Goal: Task Accomplishment & Management: Use online tool/utility

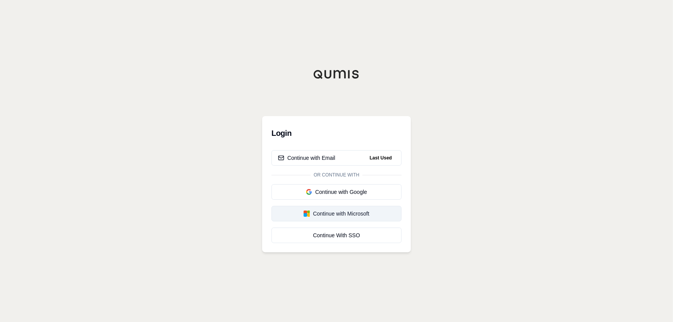
click at [356, 213] on div "Continue with Microsoft" at bounding box center [336, 214] width 117 height 8
click at [339, 158] on button "Continue with Email" at bounding box center [336, 157] width 130 height 15
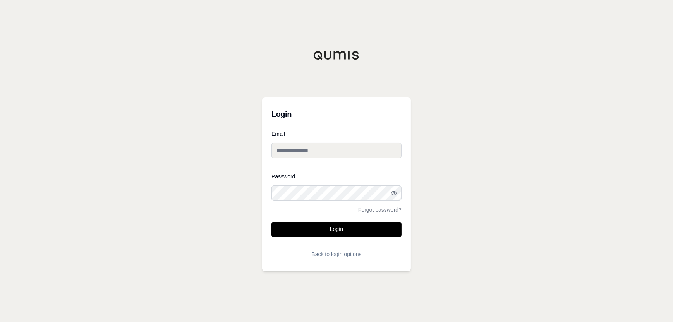
type input "**********"
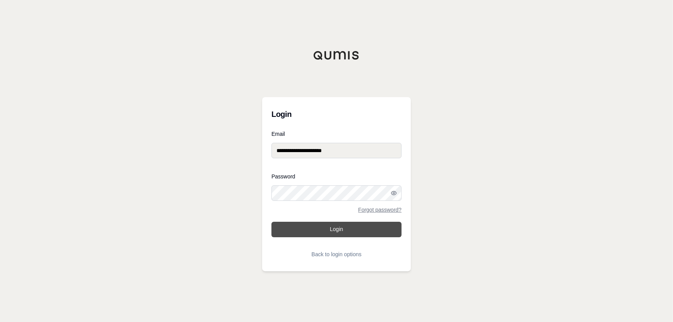
click at [352, 234] on button "Login" at bounding box center [336, 229] width 130 height 15
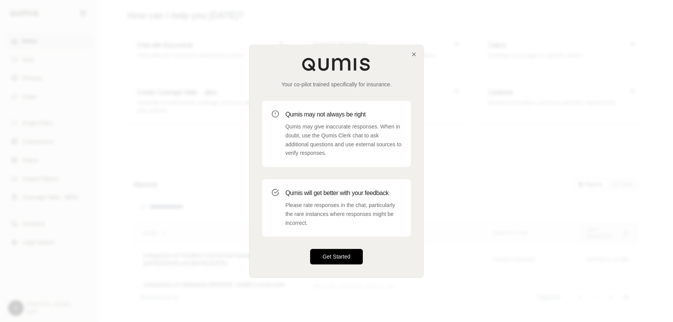
click at [334, 257] on button "Get Started" at bounding box center [336, 256] width 53 height 15
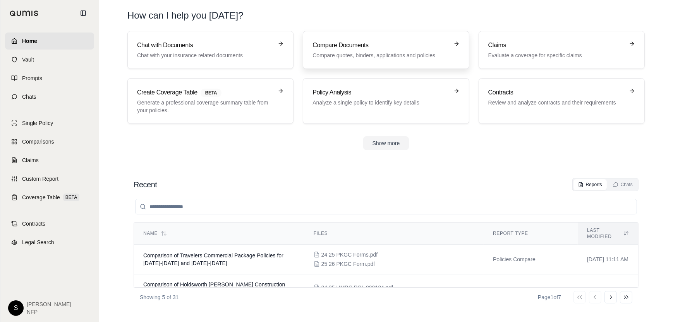
click at [358, 49] on h3 "Compare Documents" at bounding box center [380, 45] width 136 height 9
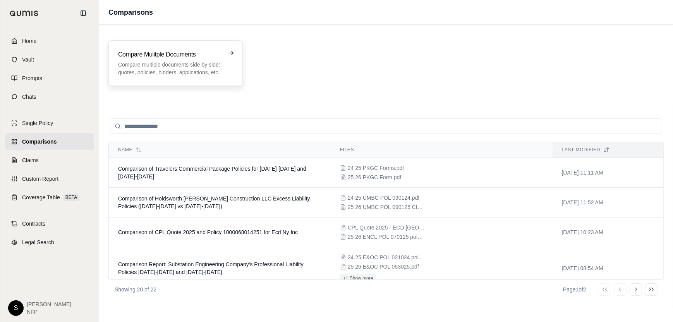
click at [203, 61] on p "Compare multiple documents side by side: quotes, policies, binders, application…" at bounding box center [170, 68] width 104 height 15
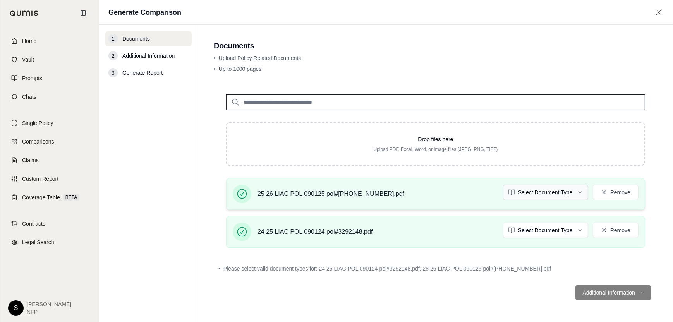
click at [579, 187] on html "Home Vault Prompts Chats Single Policy Comparisons Claims Custom Report Coverag…" at bounding box center [336, 161] width 673 height 322
click at [580, 225] on html "Document type updated successfully Home Vault Prompts Chats Single Policy Compa…" at bounding box center [336, 161] width 673 height 322
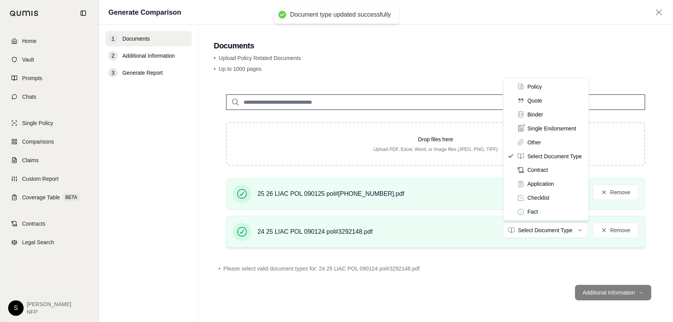
drag, startPoint x: 540, startPoint y: 84, endPoint x: 602, endPoint y: 242, distance: 169.9
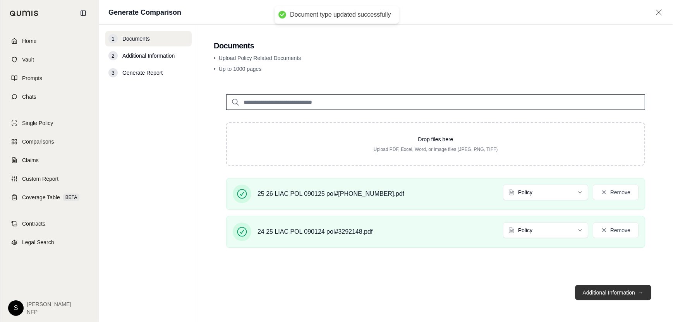
click at [592, 291] on button "Additional Information →" at bounding box center [613, 292] width 76 height 15
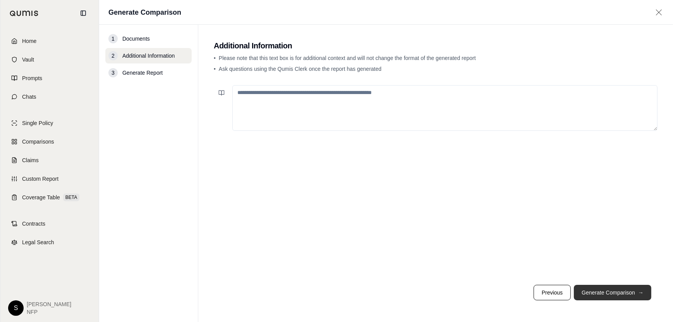
click at [602, 290] on button "Generate Comparison →" at bounding box center [612, 292] width 77 height 15
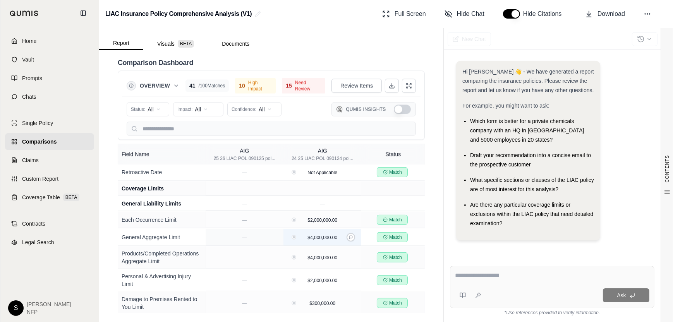
scroll to position [194, 0]
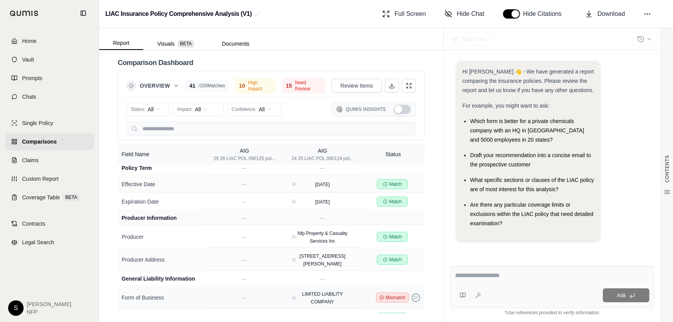
click at [412, 293] on button at bounding box center [416, 297] width 9 height 9
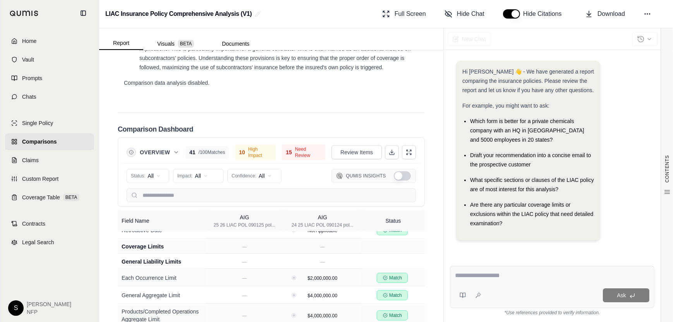
scroll to position [387, 0]
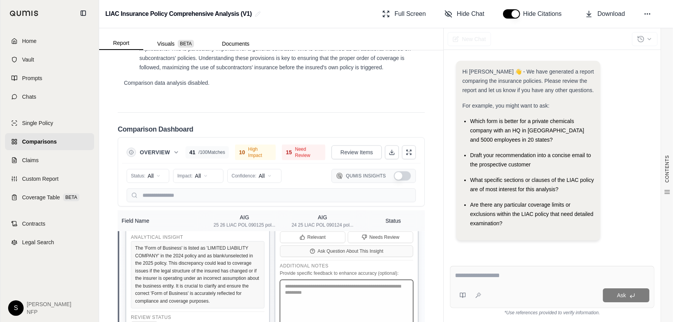
click at [311, 280] on textarea at bounding box center [347, 308] width 134 height 56
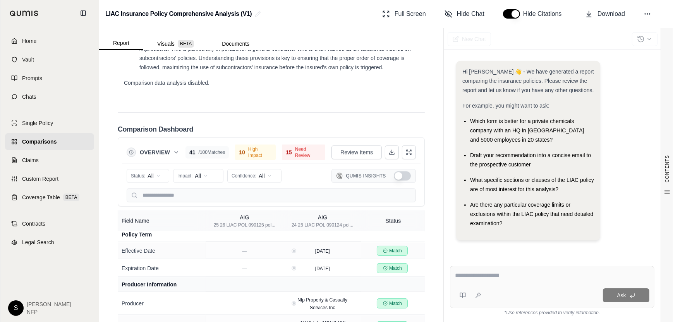
scroll to position [0, 0]
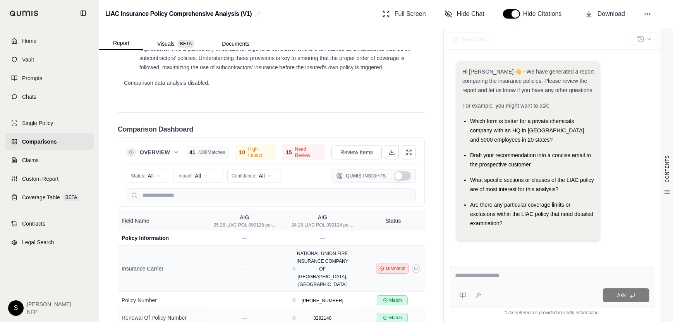
type textarea "**********"
click at [386, 266] on span "Mismatch" at bounding box center [396, 269] width 20 height 6
click at [414, 267] on icon at bounding box center [416, 269] width 4 height 4
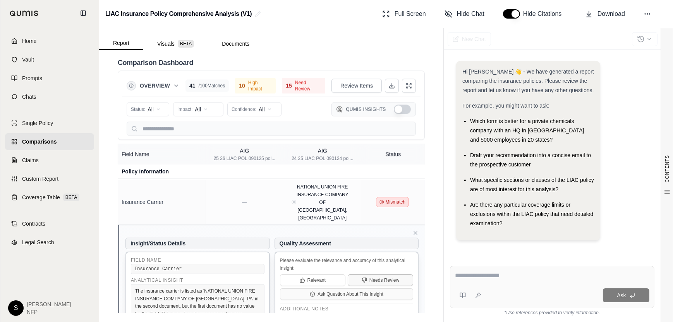
click at [371, 278] on span "Needs Review" at bounding box center [384, 281] width 30 height 6
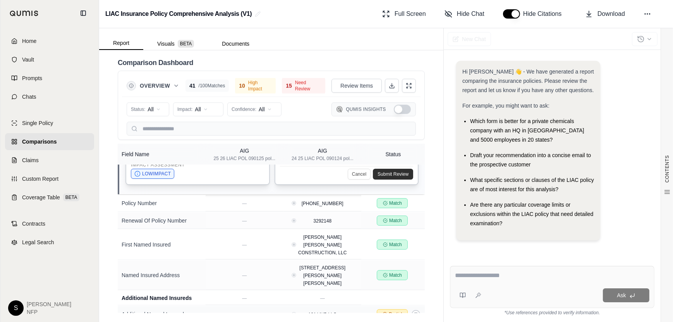
click at [385, 314] on line at bounding box center [385, 314] width 0 height 1
click at [414, 312] on icon at bounding box center [416, 314] width 4 height 4
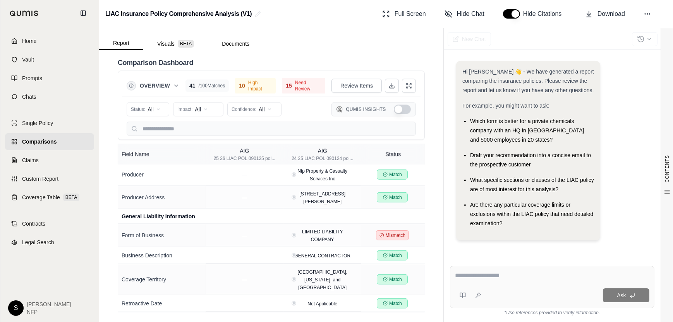
scroll to position [225, 0]
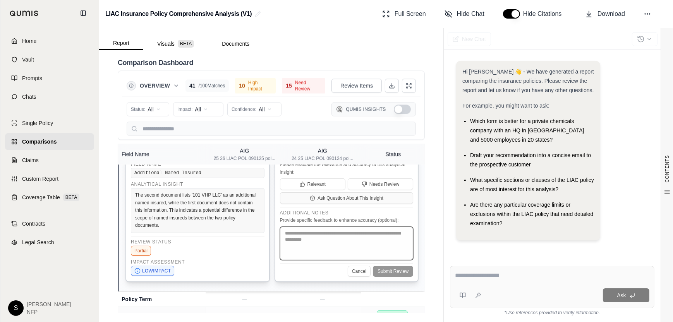
click at [315, 227] on textarea at bounding box center [347, 243] width 134 height 33
click at [369, 181] on span "Needs Review" at bounding box center [384, 184] width 30 height 6
click at [309, 227] on textarea at bounding box center [347, 243] width 134 height 33
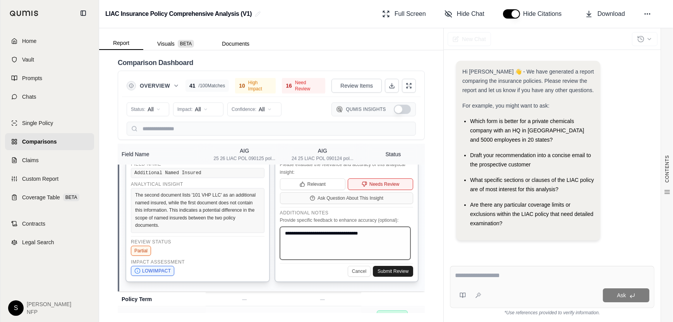
type textarea "**********"
click at [386, 266] on button "Submit Review" at bounding box center [393, 271] width 40 height 11
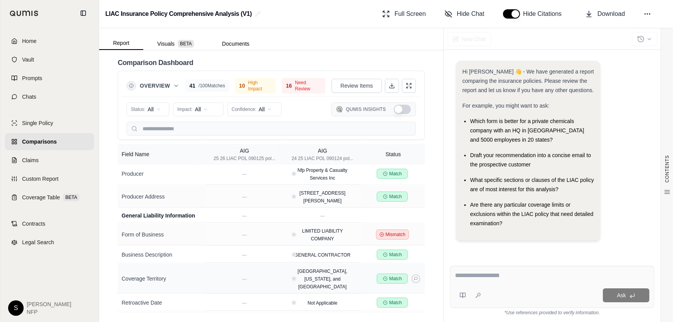
scroll to position [450, 0]
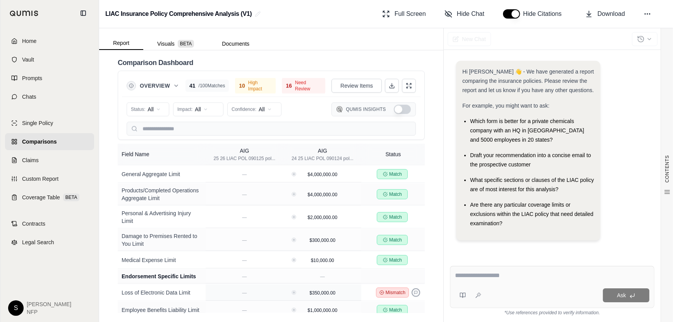
click at [414, 291] on icon at bounding box center [416, 293] width 4 height 4
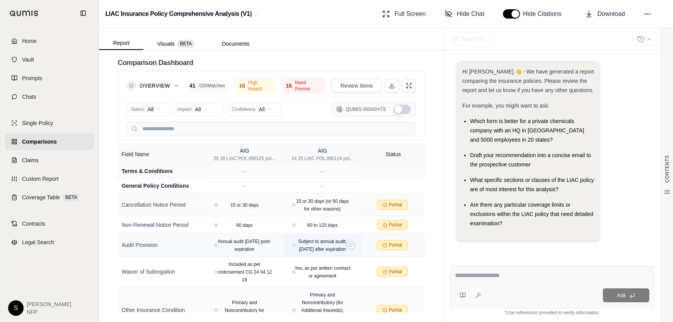
scroll to position [2032, 0]
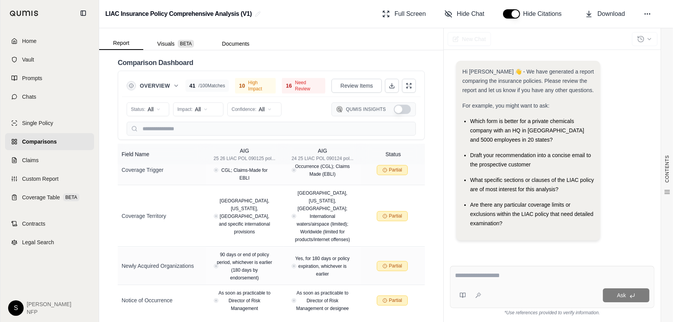
click at [506, 283] on div "Ask" at bounding box center [552, 287] width 204 height 42
click at [466, 281] on div at bounding box center [552, 277] width 194 height 12
click at [472, 281] on div at bounding box center [552, 277] width 194 height 12
click at [473, 276] on textarea at bounding box center [552, 275] width 194 height 9
type textarea "**********"
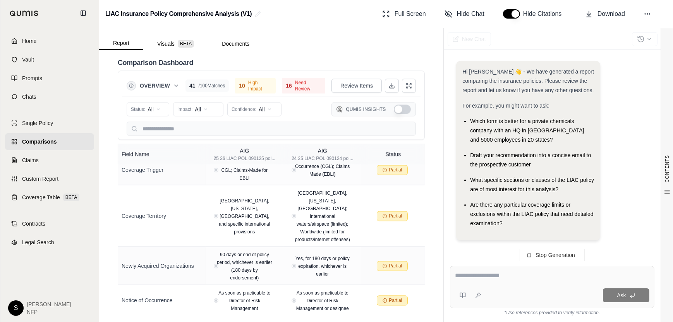
scroll to position [92, 0]
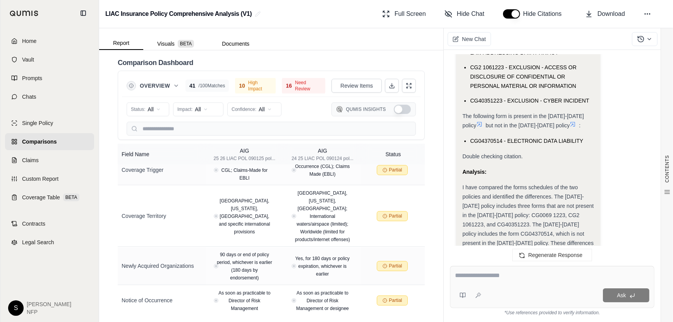
scroll to position [3577, 0]
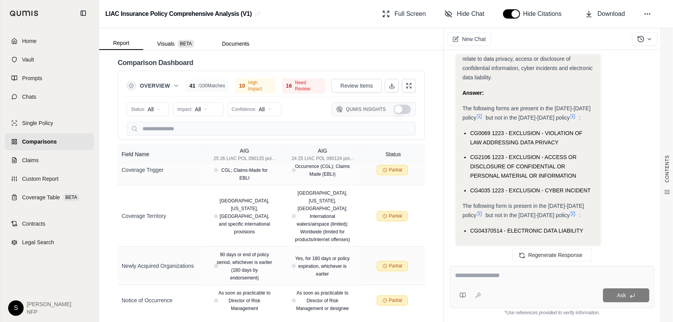
click at [502, 277] on textarea at bounding box center [552, 275] width 194 height 9
type textarea "**********"
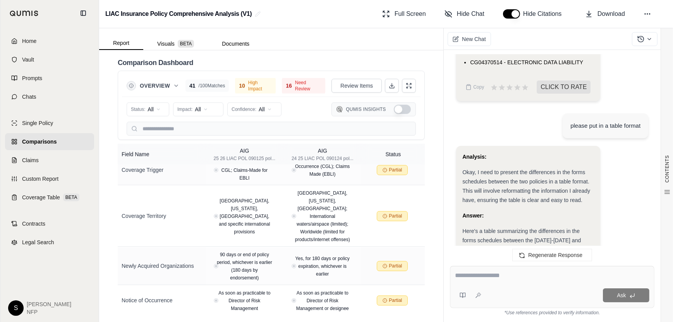
scroll to position [3781, 0]
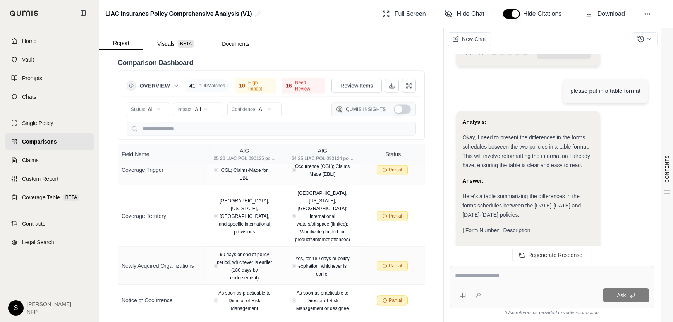
click at [475, 281] on div at bounding box center [552, 277] width 194 height 12
click at [487, 282] on div at bounding box center [552, 277] width 194 height 12
click at [485, 269] on div "Ask" at bounding box center [552, 287] width 204 height 42
type textarea "**********"
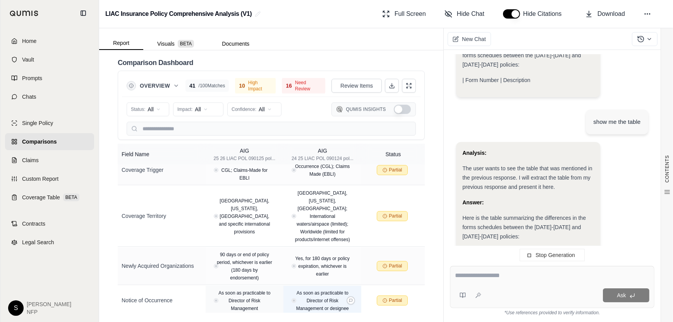
scroll to position [2121, 0]
